Goal: Task Accomplishment & Management: Manage account settings

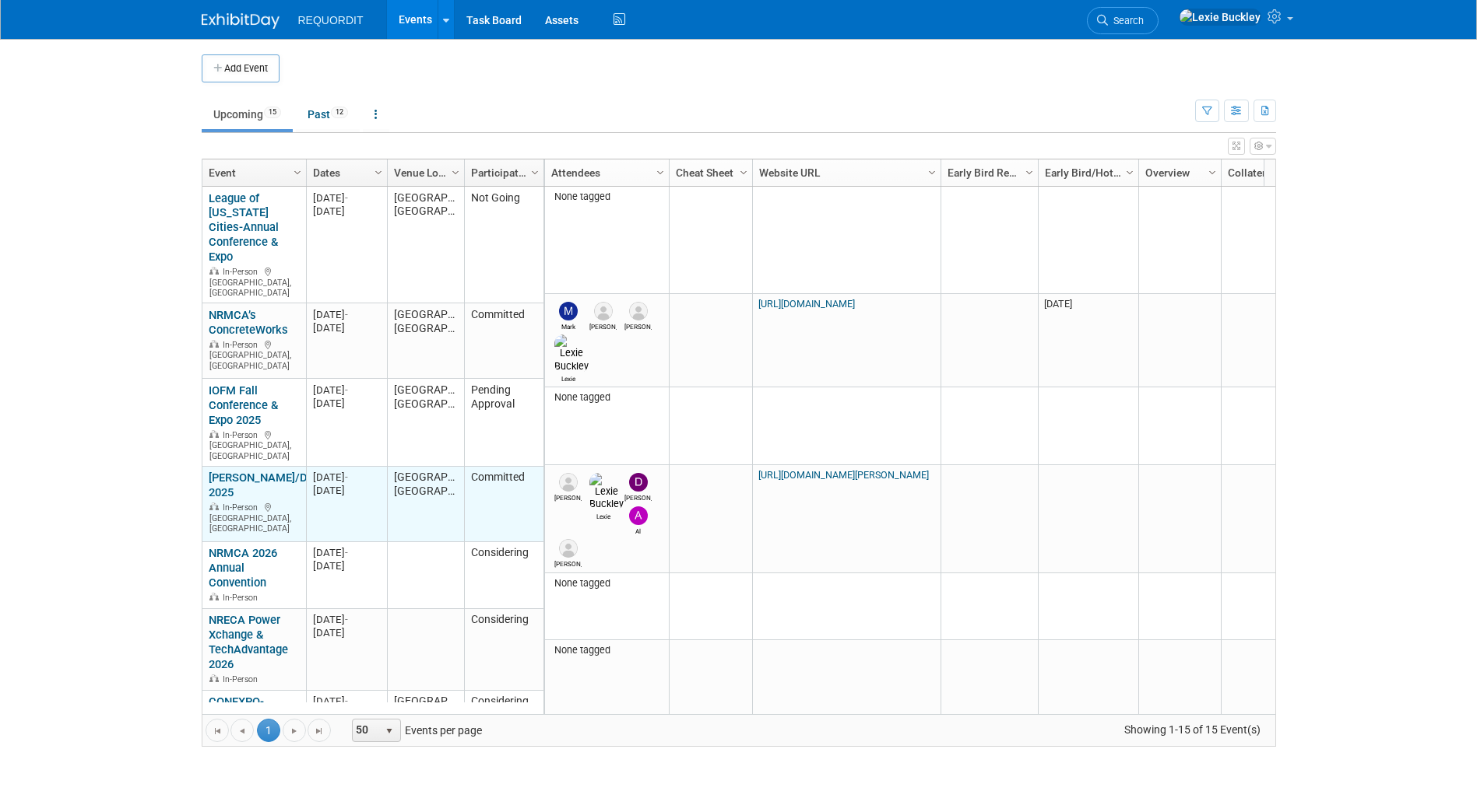
click at [233, 471] on link "[PERSON_NAME]/Dimensions 2025" at bounding box center [284, 485] width 153 height 28
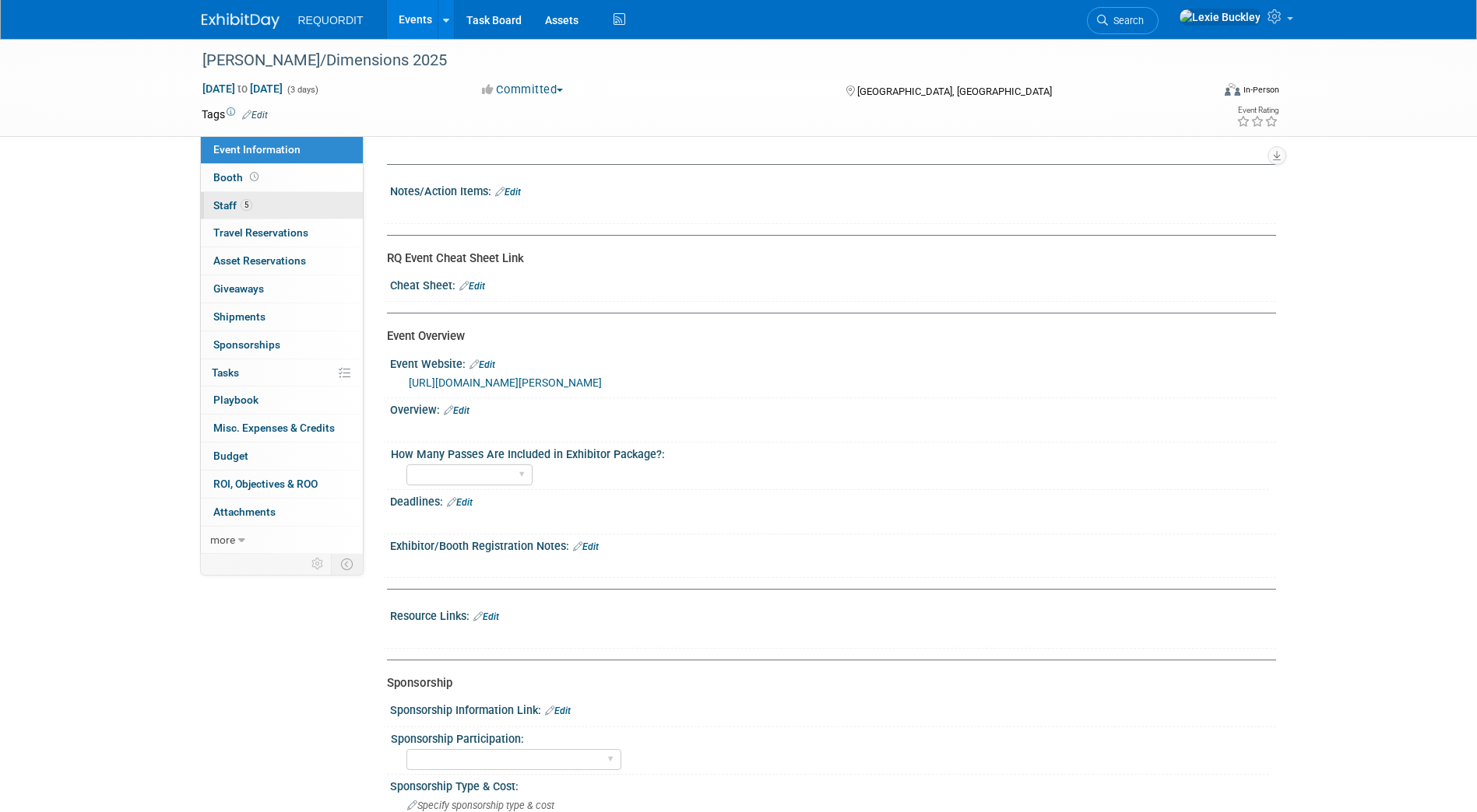
click at [279, 209] on link "5 Staff 5" at bounding box center [281, 205] width 162 height 27
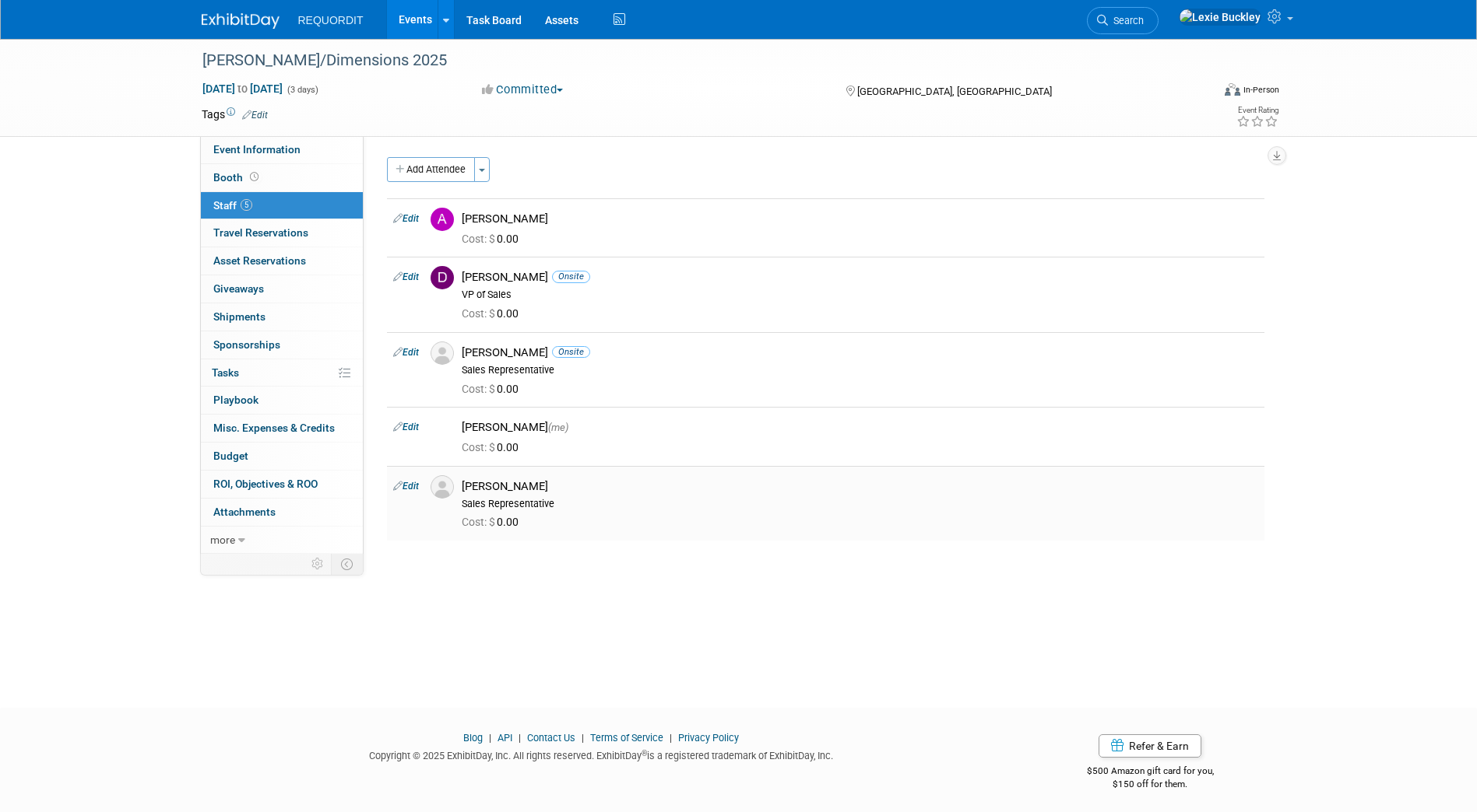
click at [410, 487] on link "Edit" at bounding box center [405, 487] width 26 height 11
select select "97792f2c-e2b9-4bad-a9da-55fc0ef312ab"
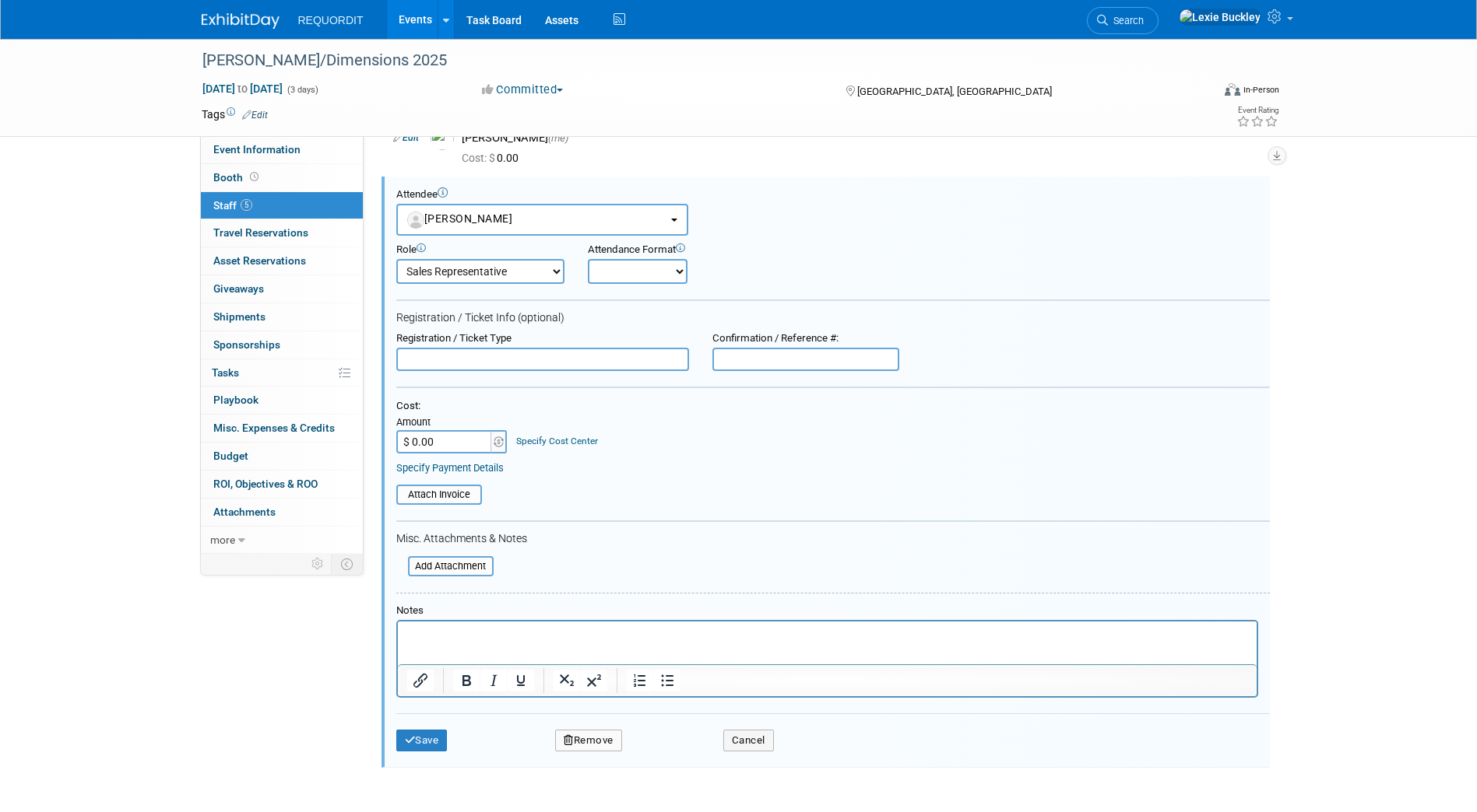
click at [612, 740] on button "Remove" at bounding box center [588, 741] width 67 height 22
click at [671, 765] on link "Yes" at bounding box center [673, 754] width 45 height 25
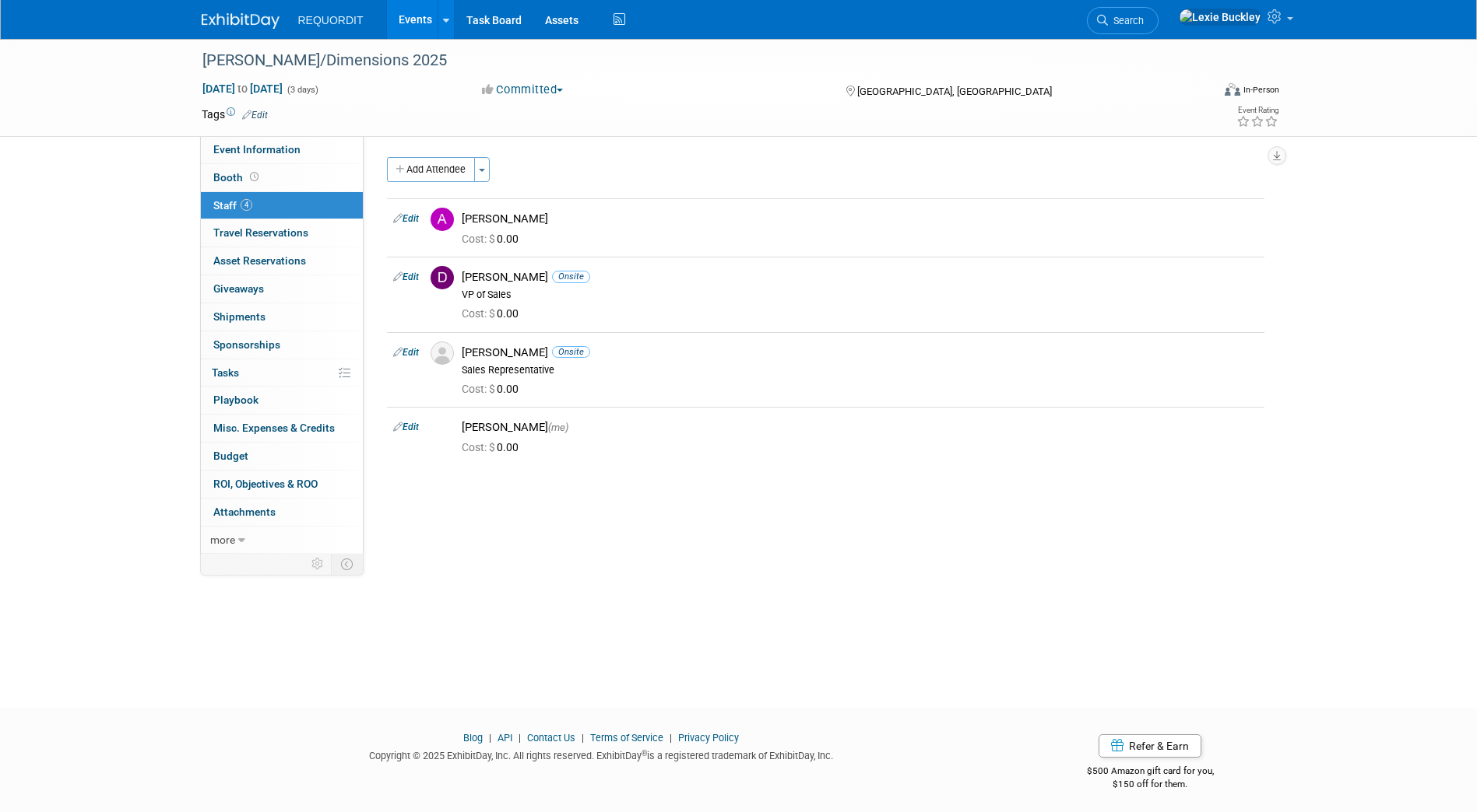
click at [214, 32] on div "REQUORDIT Events Add Event Bulk Upload Events Shareable Event Boards Recently V…" at bounding box center [738, 19] width 1074 height 39
click at [224, 13] on link at bounding box center [250, 13] width 96 height 13
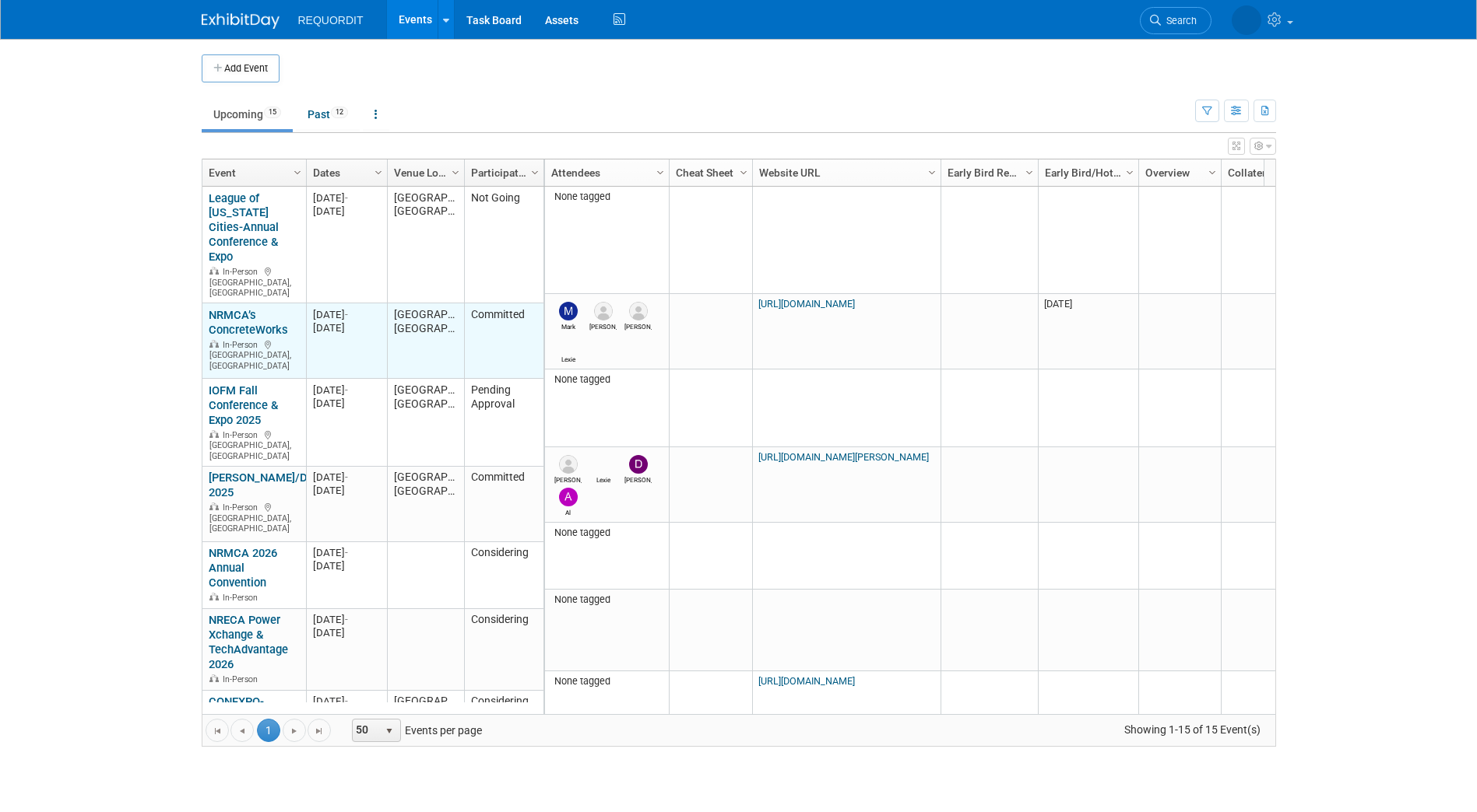
click at [243, 309] on link "NRMCA’s ConcreteWorks" at bounding box center [248, 322] width 79 height 28
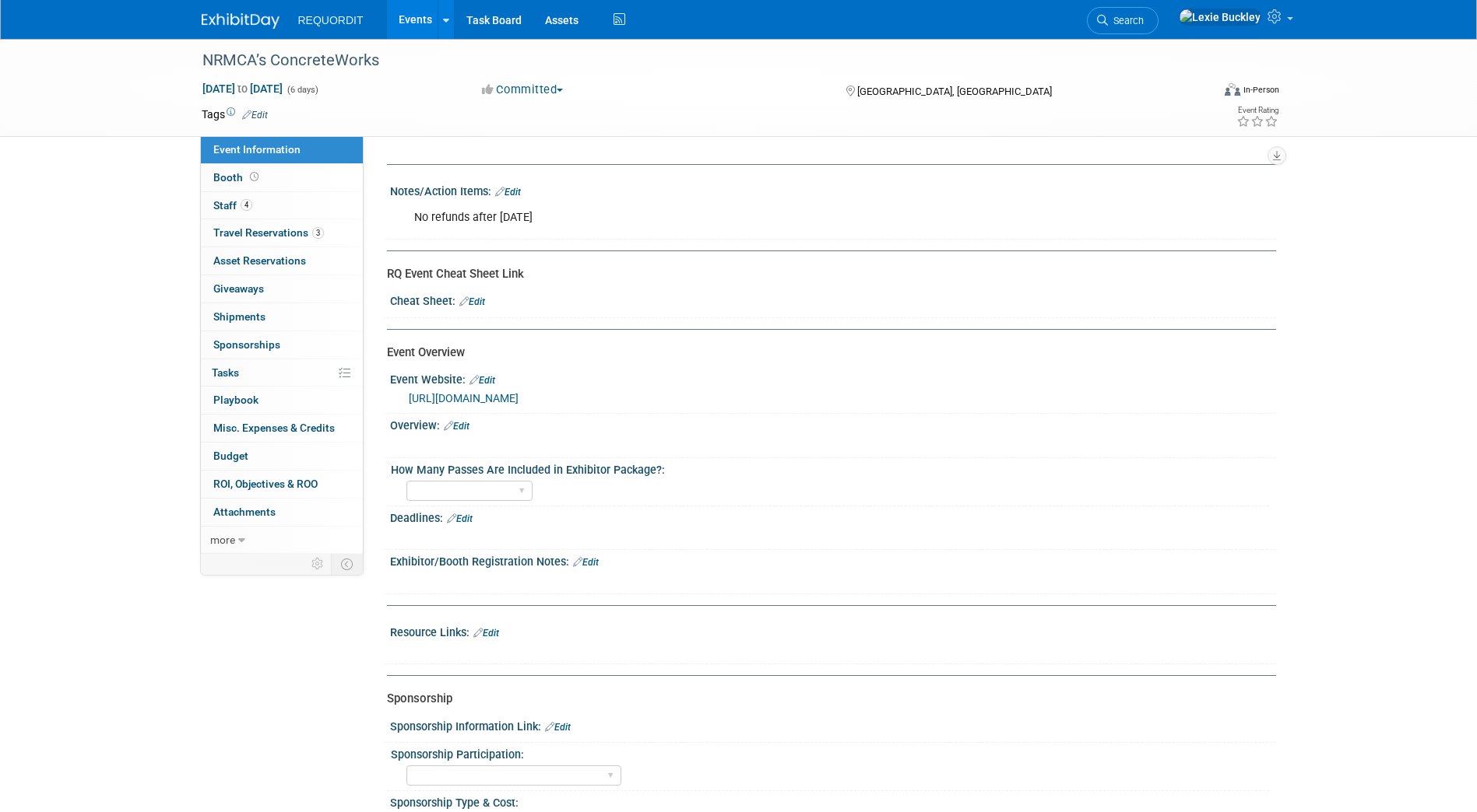
click at [518, 395] on link "[URL][DOMAIN_NAME]" at bounding box center [463, 398] width 110 height 13
